Goal: Task Accomplishment & Management: Use online tool/utility

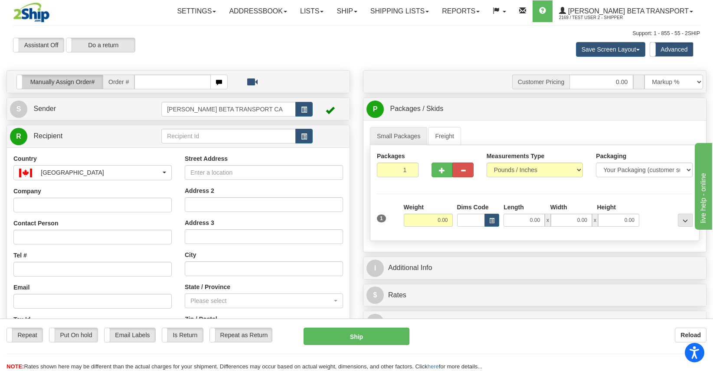
click at [65, 84] on label "Manually Assign Order#" at bounding box center [60, 82] width 86 height 14
click at [79, 85] on label "Manually Assign Order#" at bounding box center [60, 82] width 86 height 14
